Goal: Information Seeking & Learning: Learn about a topic

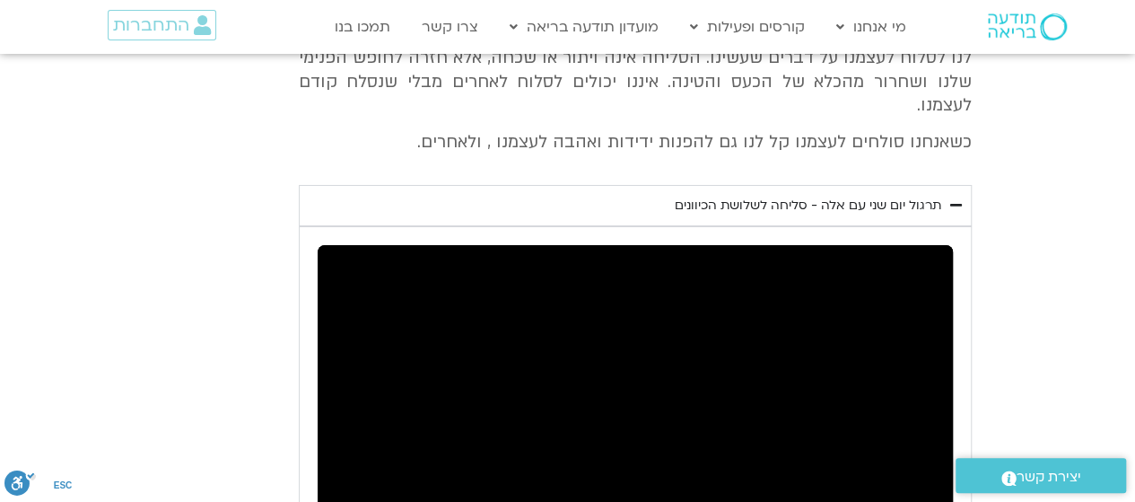
scroll to position [3361, 0]
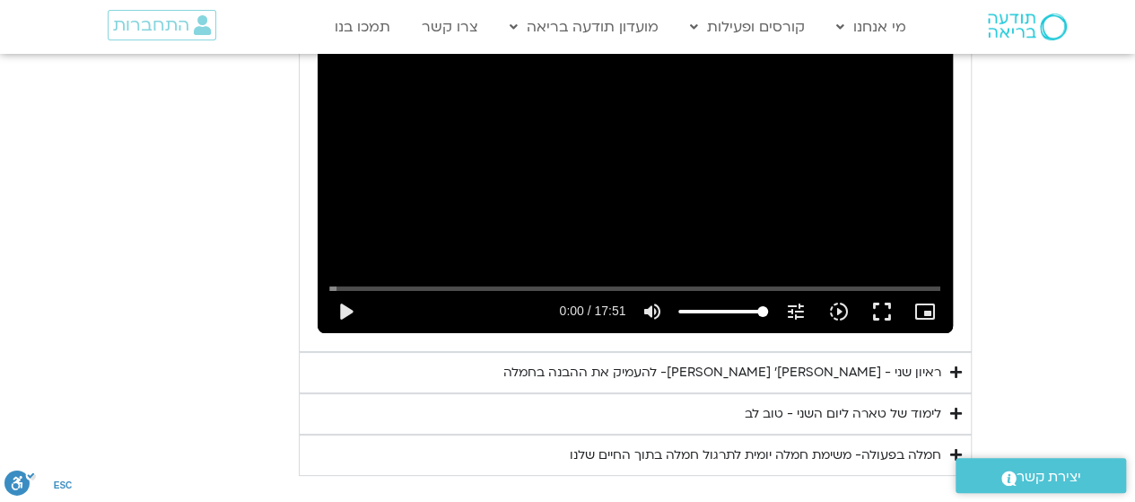
drag, startPoint x: 792, startPoint y: 174, endPoint x: 1060, endPoint y: 247, distance: 277.1
click at [1060, 247] on section "יום שני - סליחה וטוב לב "סליחה אינה שכחה או התעלמות מהתנהגות פוגעת. במקום זאת, …" at bounding box center [567, 44] width 1135 height 860
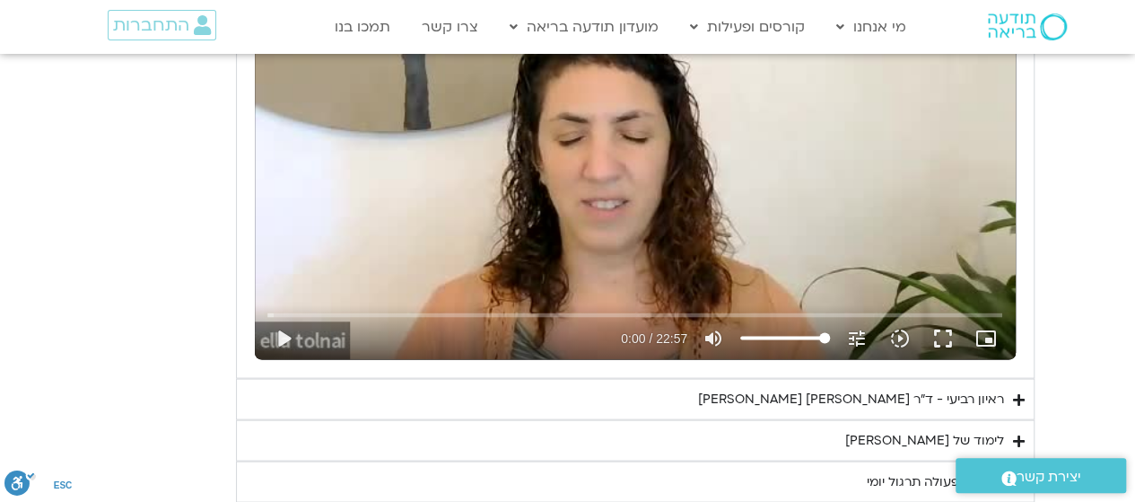
scroll to position [1746, 0]
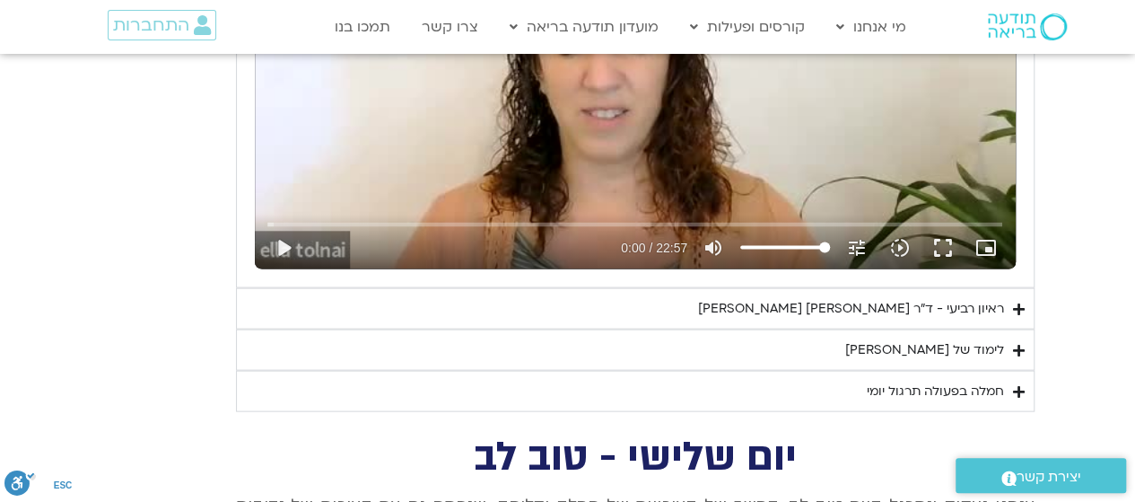
click at [973, 344] on div "לימוד של [PERSON_NAME]" at bounding box center [924, 350] width 159 height 22
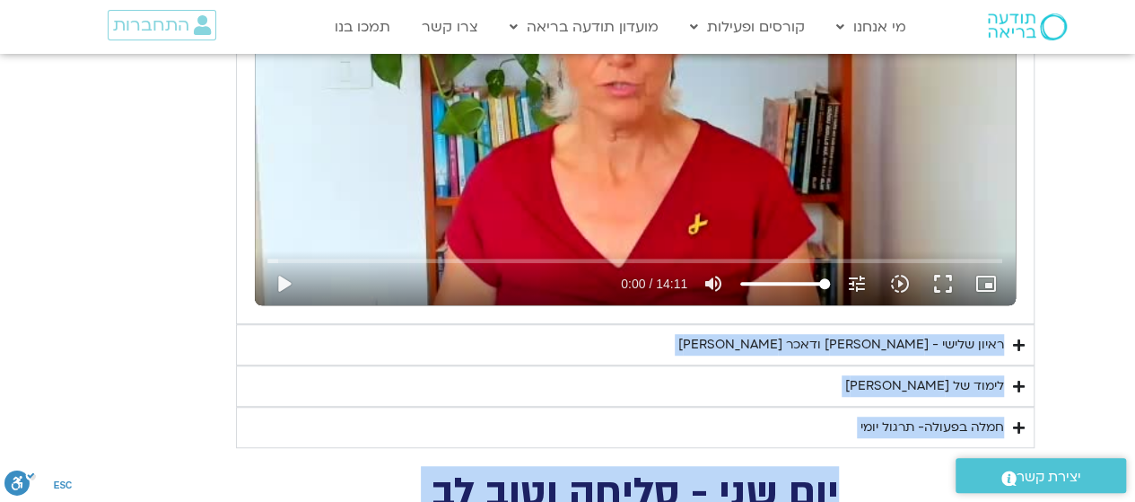
scroll to position [3858, 0]
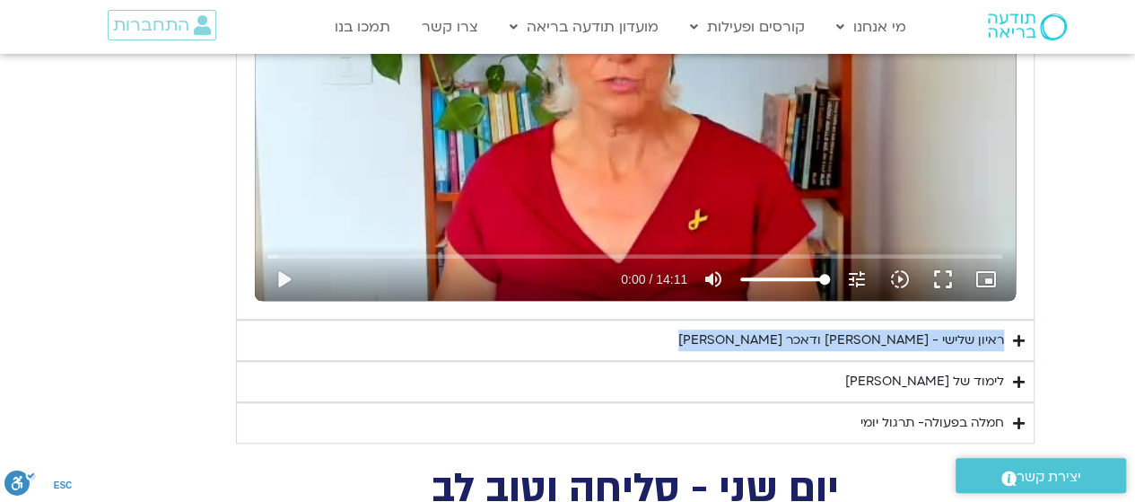
drag, startPoint x: 1026, startPoint y: 293, endPoint x: 1136, endPoint y: 243, distance: 120.4
click at [1134, 238] on html "דלג לתוכן Main Menu מי אנחנו מי אנחנו שאלות נפוצות מנחים ומנחות בתודעה בריאה מה…" at bounding box center [567, 238] width 1135 height 8193
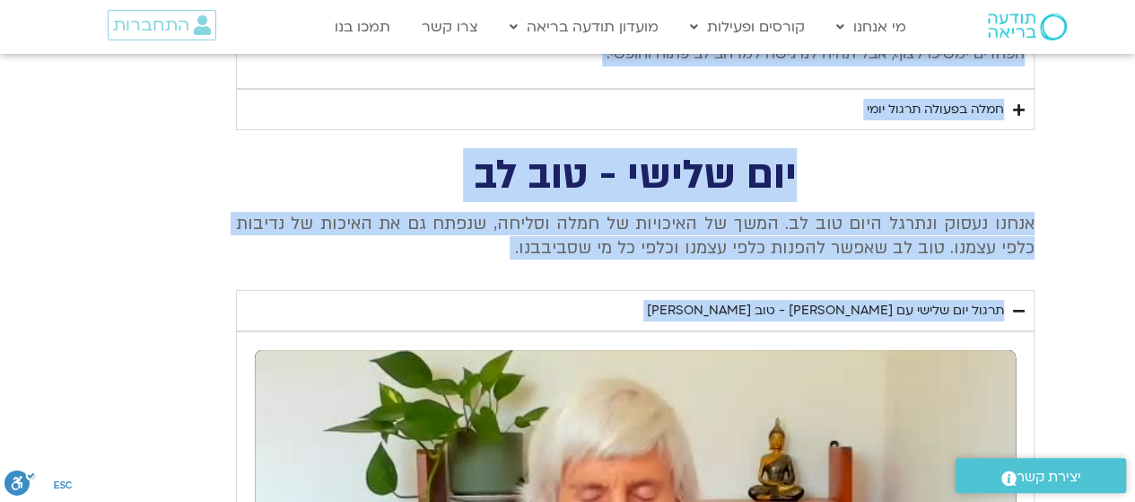
scroll to position [3217, 0]
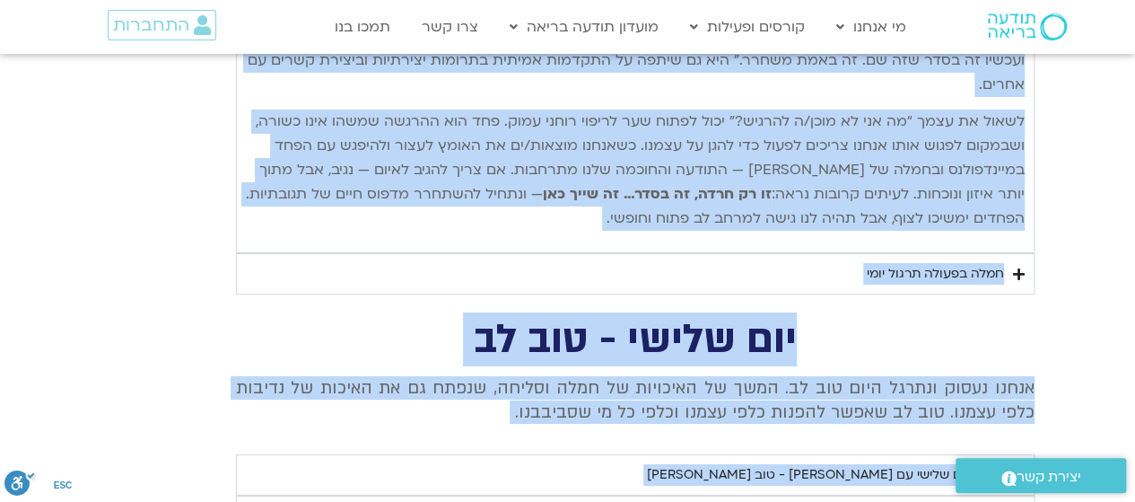
click at [989, 321] on h2 "יום שלישי - טוב לב" at bounding box center [635, 339] width 799 height 37
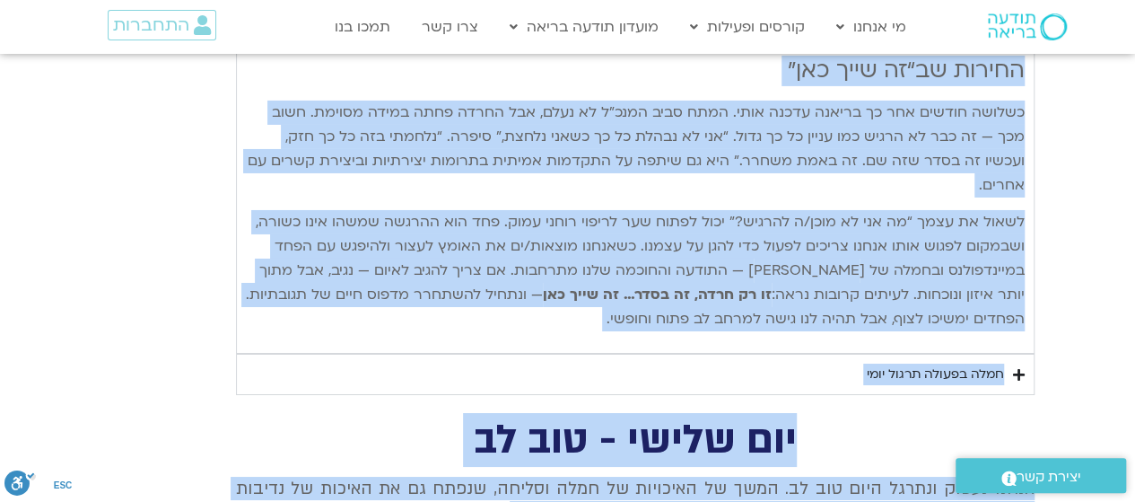
scroll to position [3129, 0]
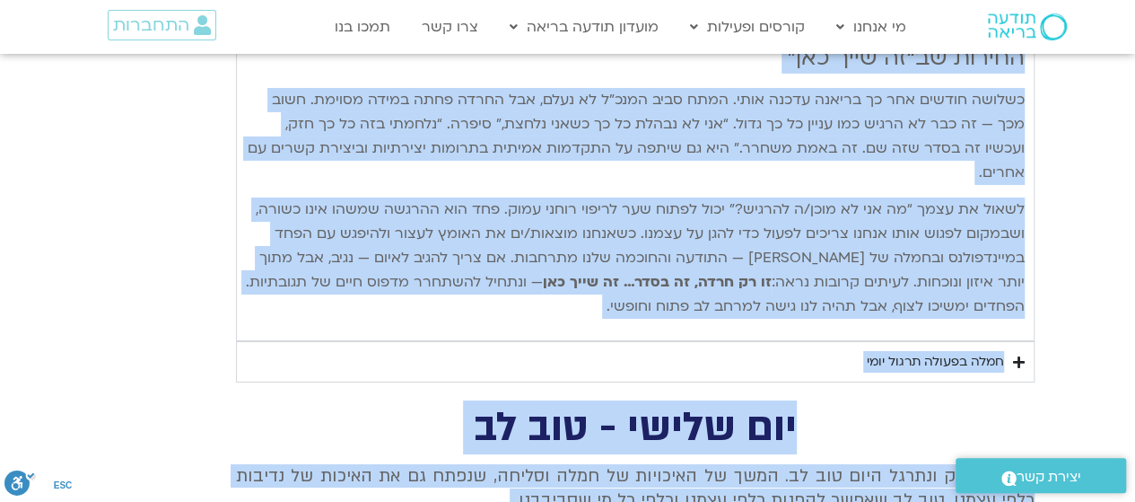
drag, startPoint x: 1022, startPoint y: 258, endPoint x: 284, endPoint y: 225, distance: 739.1
copy div "lorem ip dolo sitam CONS adipis elit sedd eius te inci: utla etdolor – magna al…"
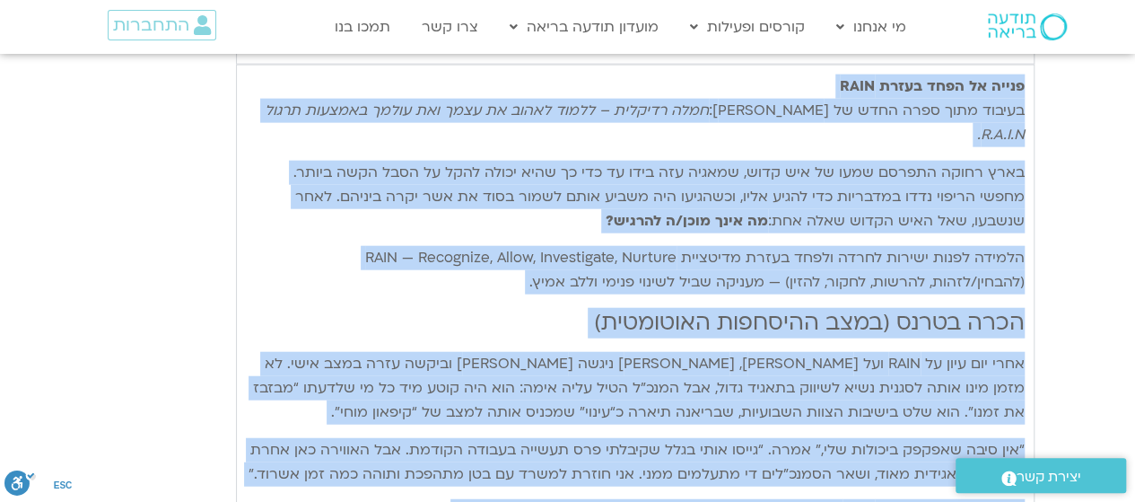
scroll to position [1962, 0]
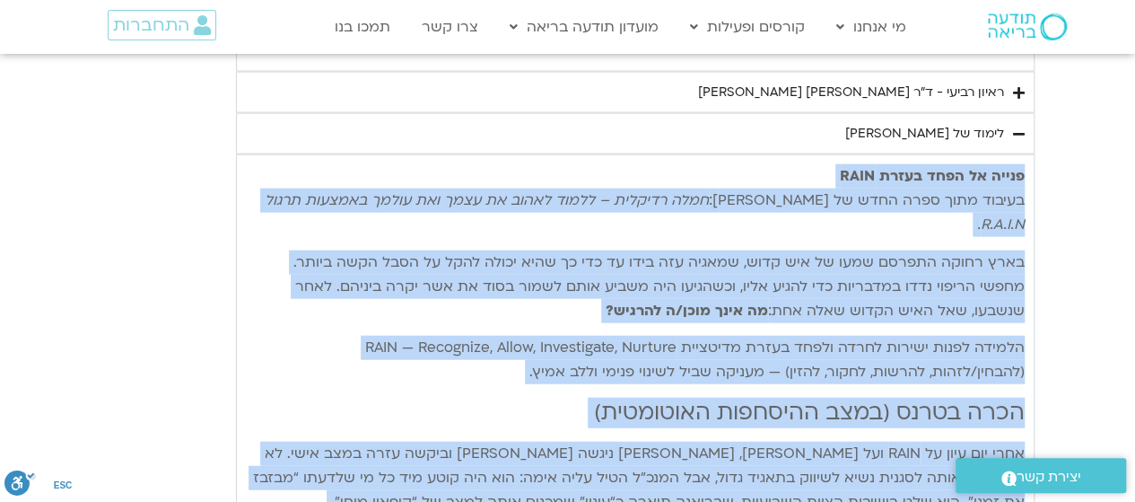
copy div "lorem ip dolo sitam CONS adipis elit sedd eius te inci: utla etdolor – magna al…"
click at [285, 336] on p "הלמידה לפנות ישירות לחרדה ולפחד בעזרת מדיטציית RAIN — Recognize, Allow, Investi…" at bounding box center [635, 360] width 779 height 48
